Goal: Check status

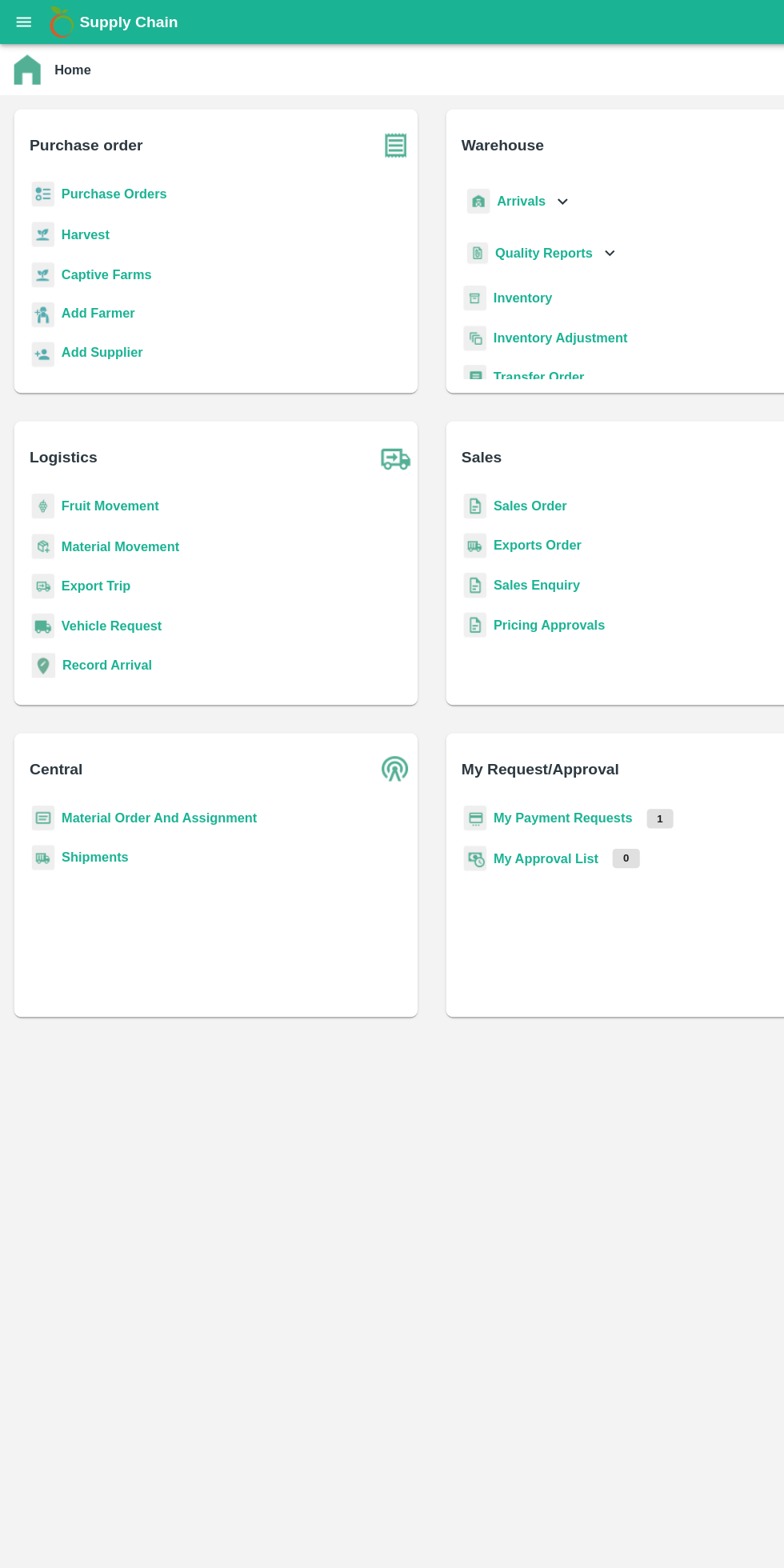
click at [25, 84] on div "Home" at bounding box center [392, 63] width 784 height 46
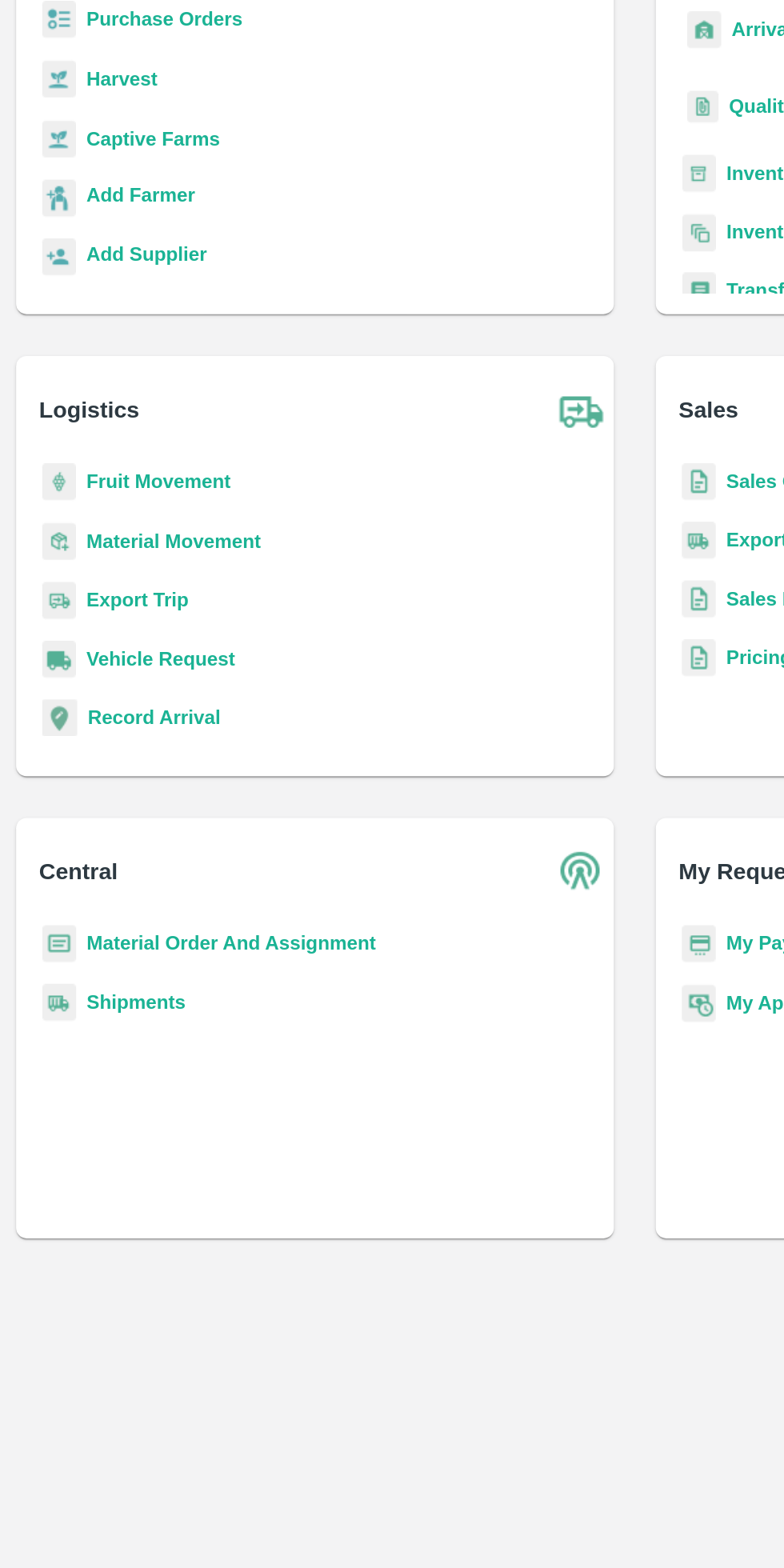
click at [85, 460] on b "Fruit Movement" at bounding box center [99, 459] width 88 height 13
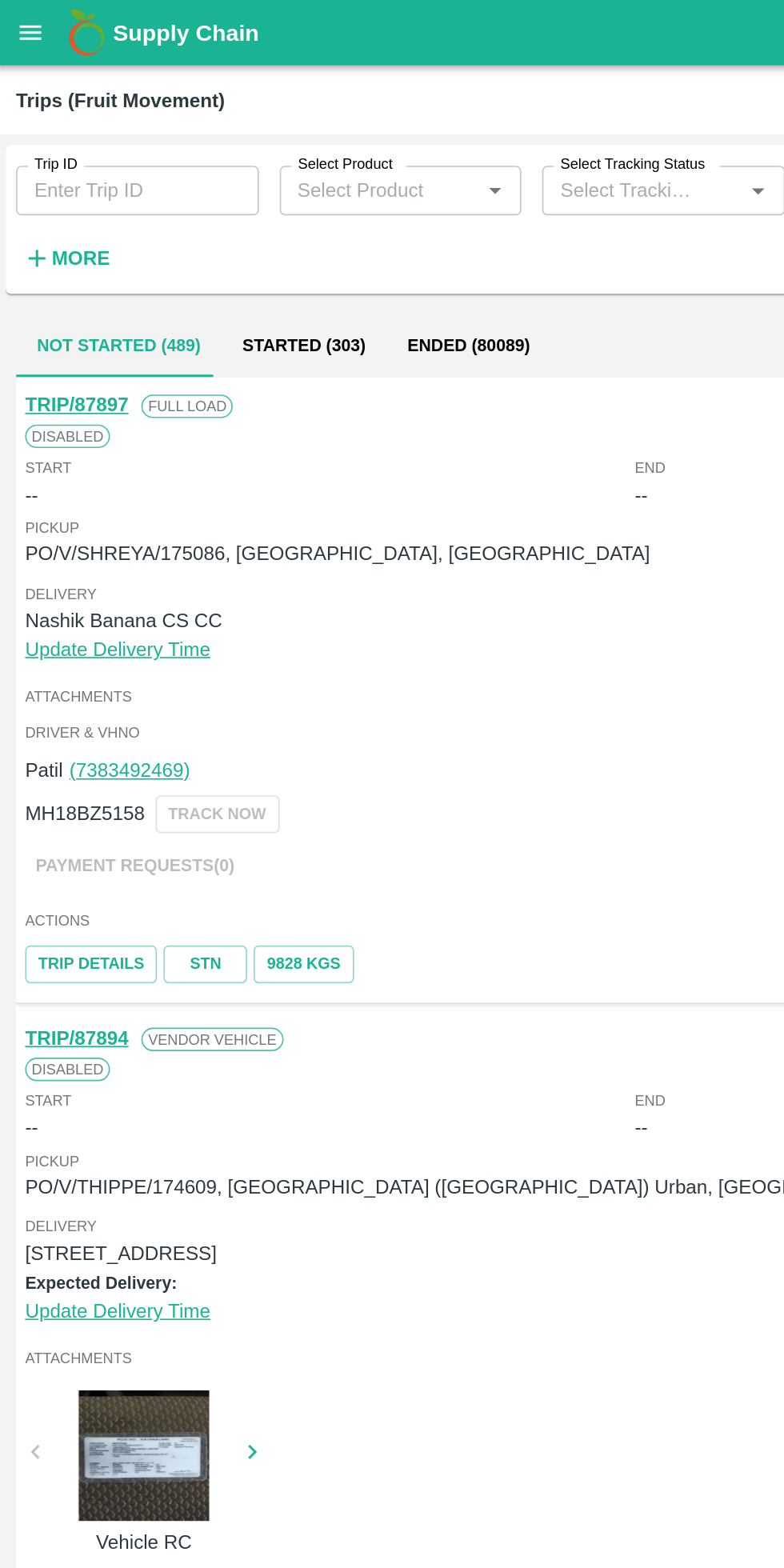
click at [76, 114] on input "Trip ID" at bounding box center [87, 116] width 149 height 30
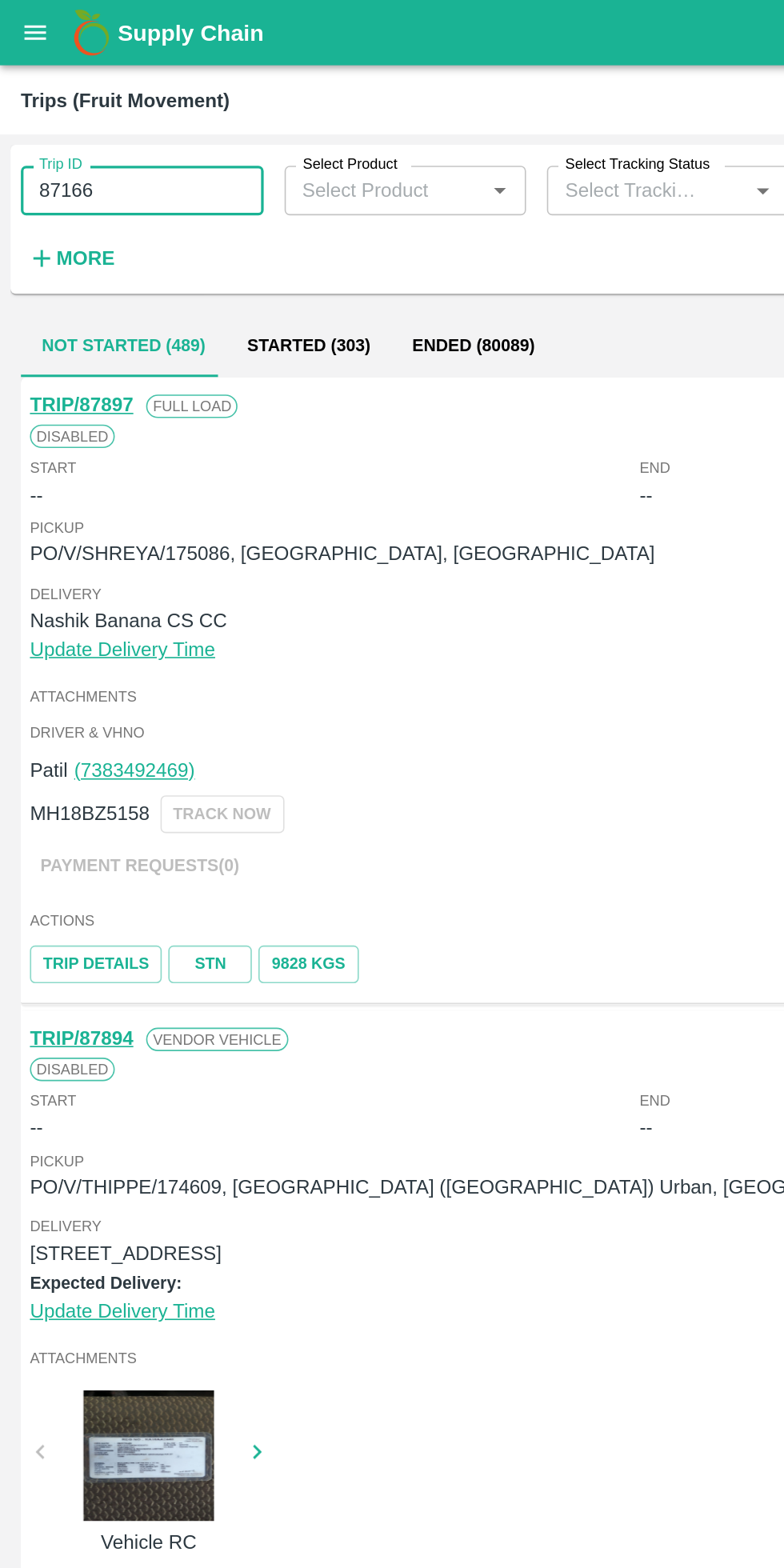
click at [98, 119] on input "87166" at bounding box center [87, 116] width 149 height 30
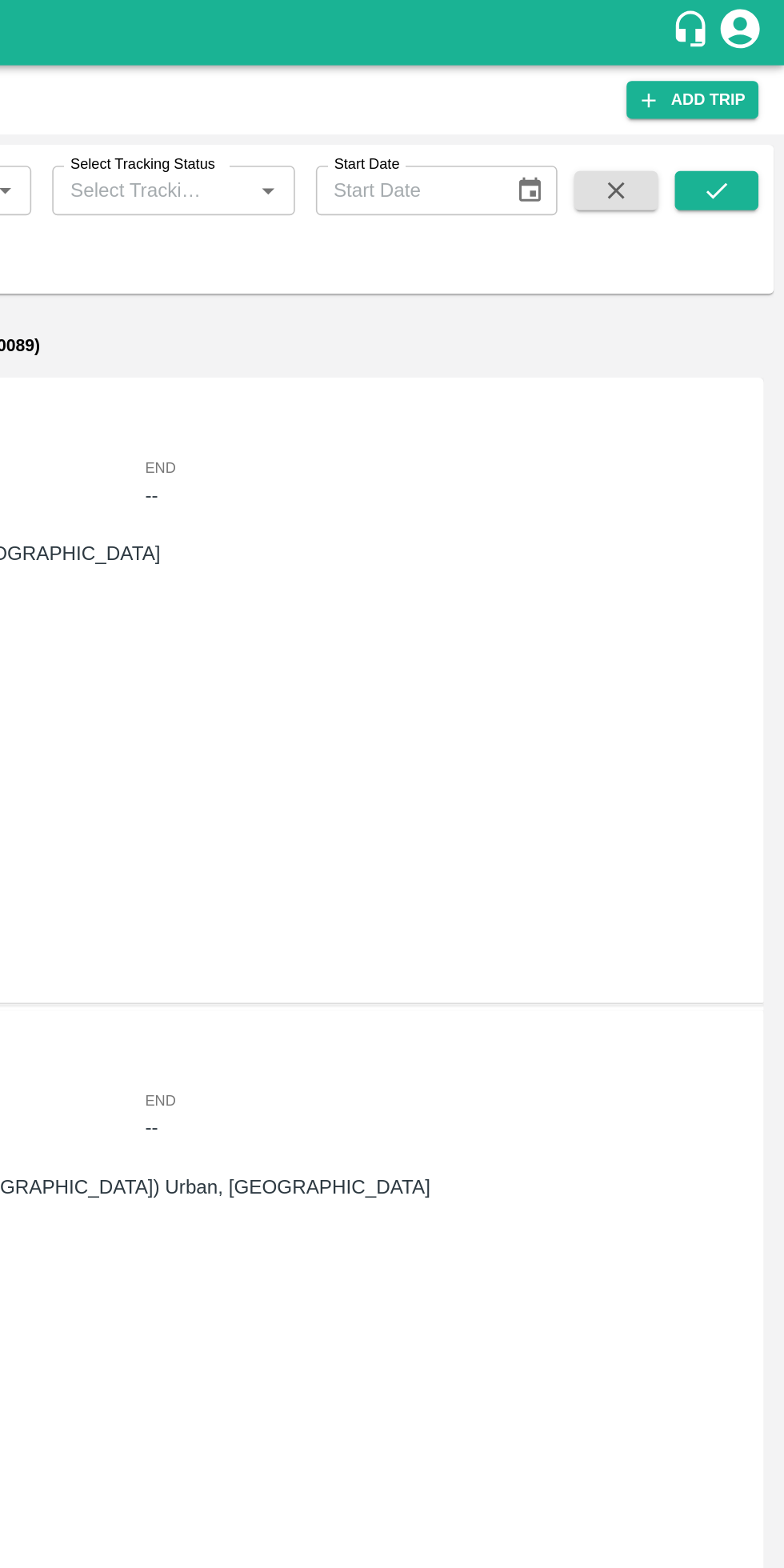
type input "87466"
click at [727, 114] on button "submit" at bounding box center [742, 117] width 51 height 24
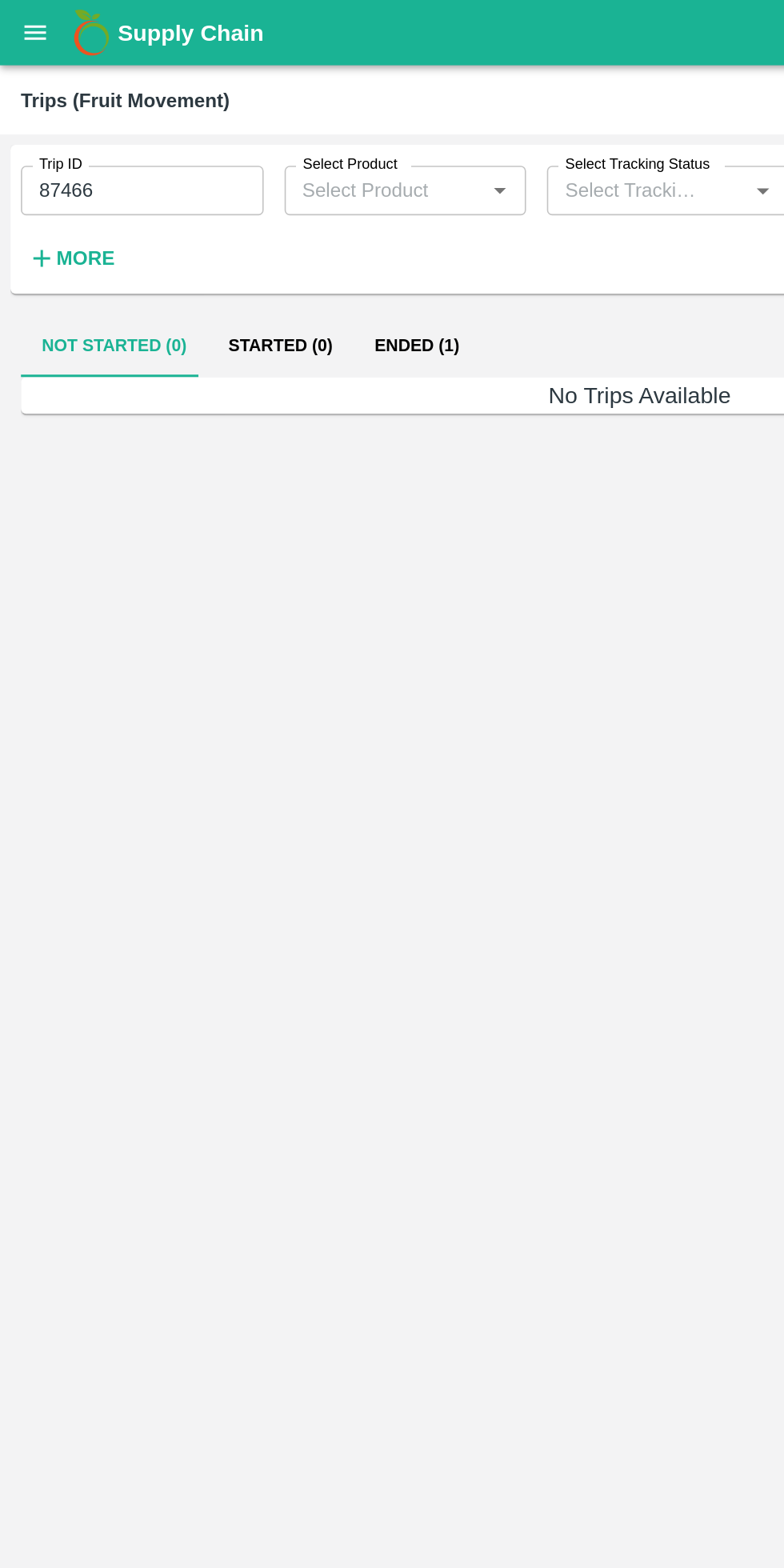
click at [263, 211] on button "Ended (1)" at bounding box center [255, 211] width 77 height 38
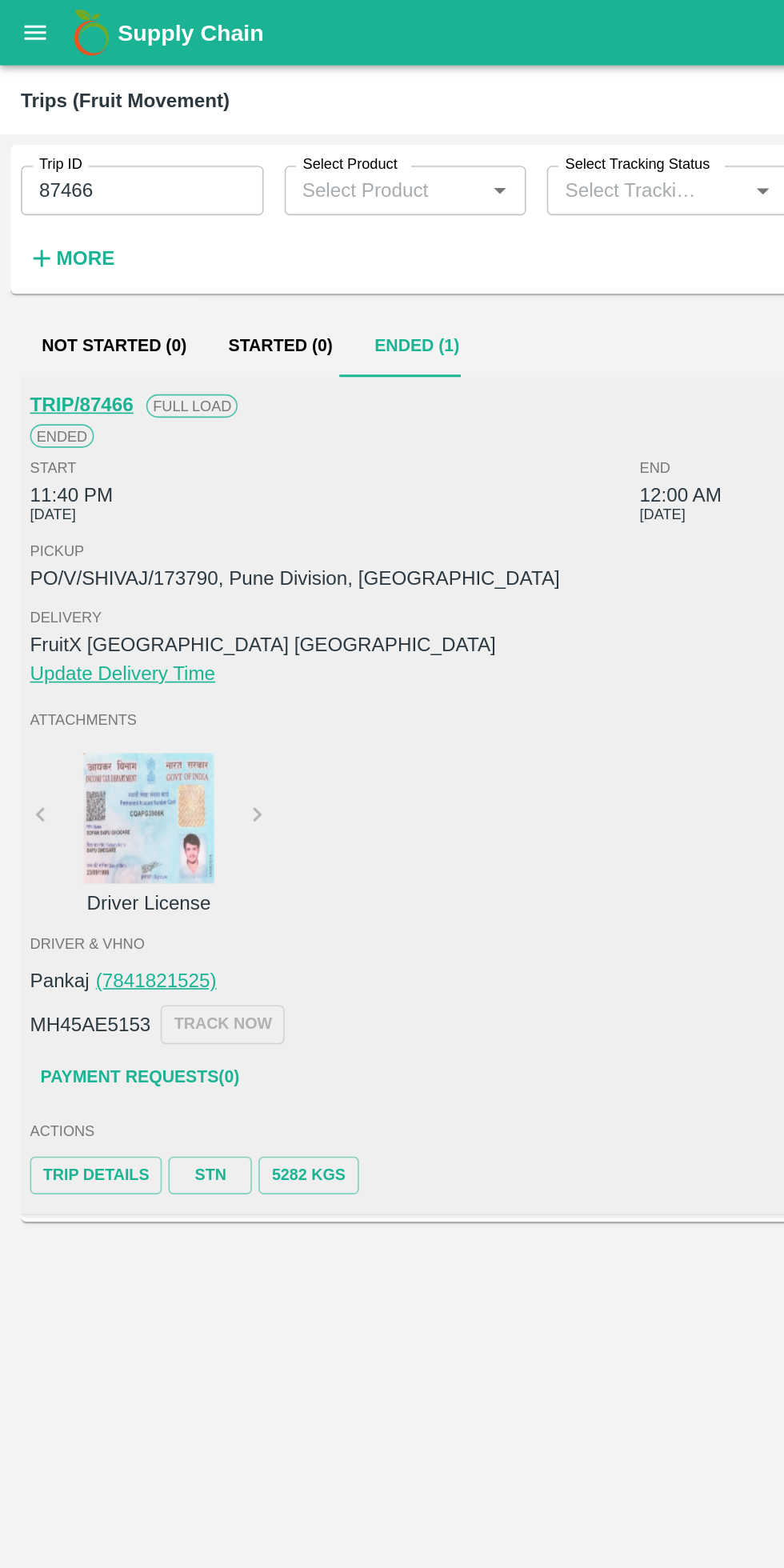
click at [128, 720] on link "STN" at bounding box center [129, 719] width 51 height 23
